Goal: Navigation & Orientation: Go to known website

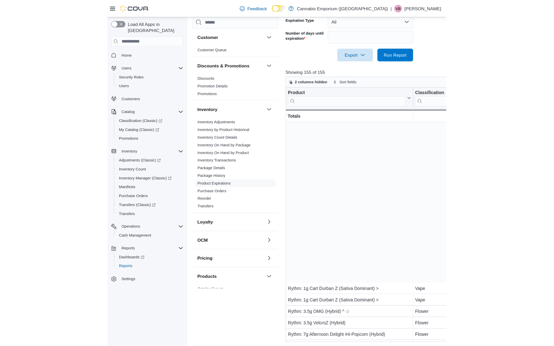
scroll to position [138, 0]
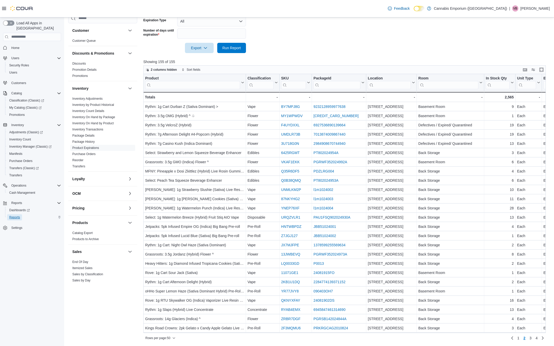
click at [14, 215] on span "Reports" at bounding box center [14, 217] width 11 height 4
click at [29, 45] on span "Home" at bounding box center [35, 48] width 52 height 6
